Goal: Transaction & Acquisition: Purchase product/service

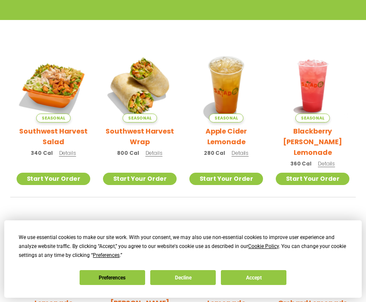
scroll to position [168, 0]
click at [63, 173] on link "Start Your Order" at bounding box center [54, 179] width 74 height 12
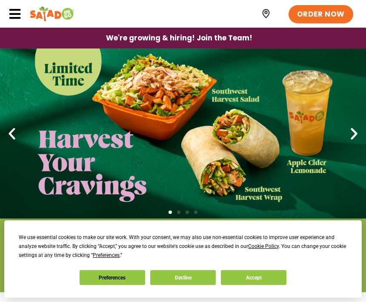
click at [243, 275] on button "Accept" at bounding box center [254, 277] width 66 height 15
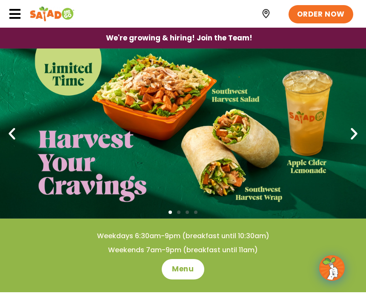
scroll to position [2, 0]
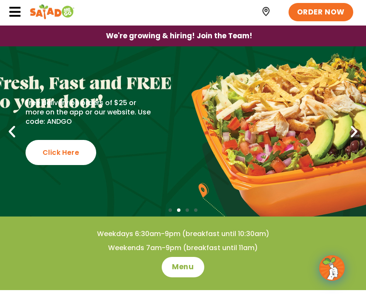
click at [5, 13] on div "ORDER NOW" at bounding box center [183, 12] width 366 height 28
click at [20, 17] on icon at bounding box center [15, 12] width 13 height 13
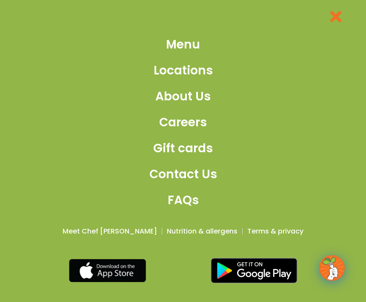
click at [180, 54] on span "Menu" at bounding box center [183, 45] width 34 height 18
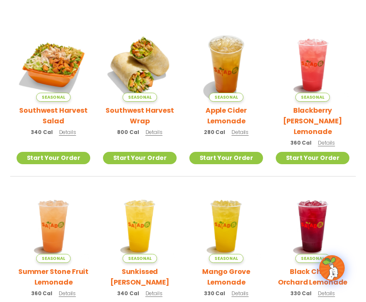
scroll to position [189, 0]
click at [44, 112] on h2 "Southwest Harvest Salad" at bounding box center [54, 115] width 74 height 21
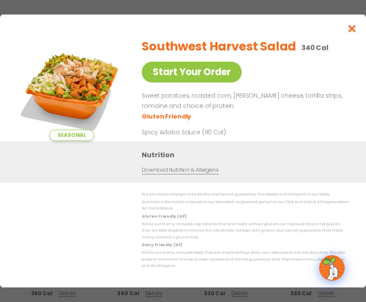
click at [154, 78] on link "Start Your Order" at bounding box center [192, 72] width 100 height 21
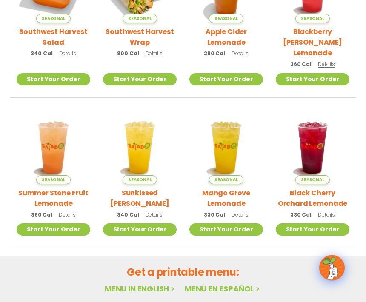
scroll to position [266, 0]
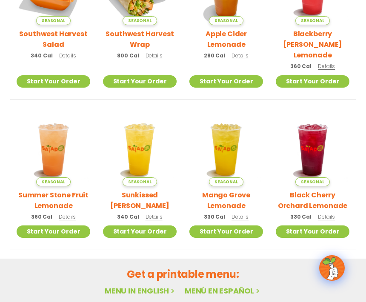
click at [73, 75] on link "Start Your Order" at bounding box center [54, 81] width 74 height 12
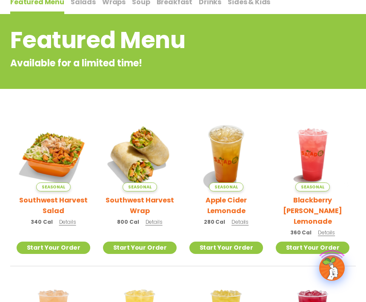
scroll to position [155, 0]
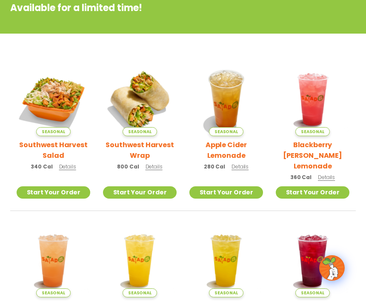
click at [37, 186] on link "Start Your Order" at bounding box center [54, 192] width 74 height 12
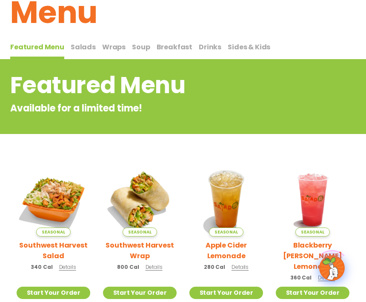
scroll to position [85, 0]
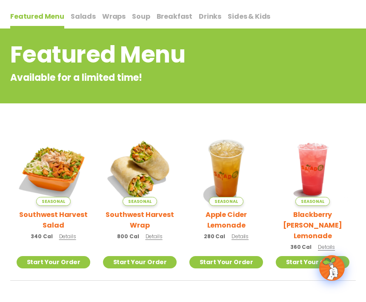
click at [117, 221] on h2 "Southwest Harvest Wrap" at bounding box center [140, 219] width 74 height 21
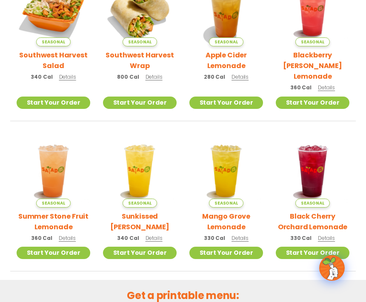
scroll to position [267, 0]
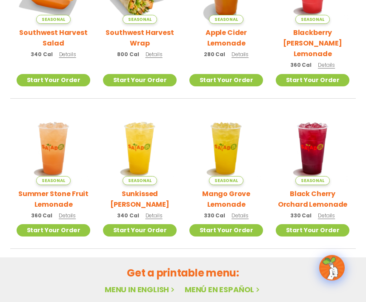
click at [43, 48] on div "Seasonal Southwest Harvest Salad 340 Cal Details" at bounding box center [54, 7] width 74 height 113
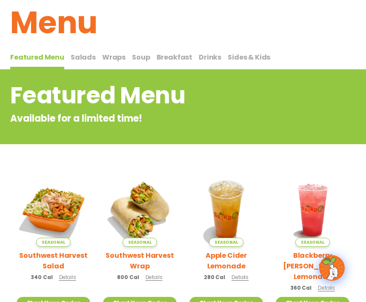
scroll to position [0, 0]
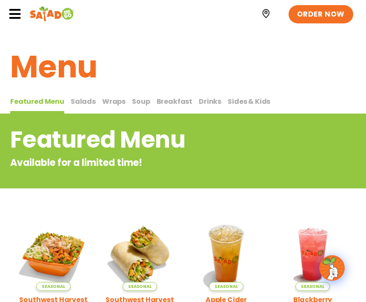
click at [71, 98] on span "Salads" at bounding box center [83, 102] width 25 height 10
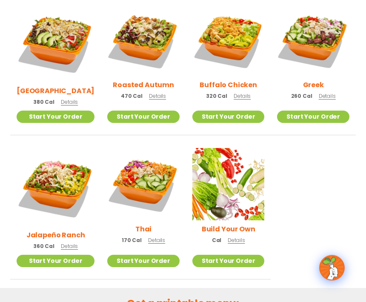
scroll to position [410, 0]
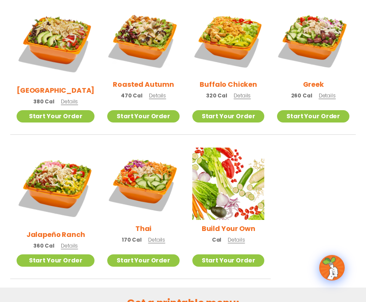
click at [170, 255] on link "Start Your Order" at bounding box center [143, 261] width 72 height 12
